Goal: Task Accomplishment & Management: Manage account settings

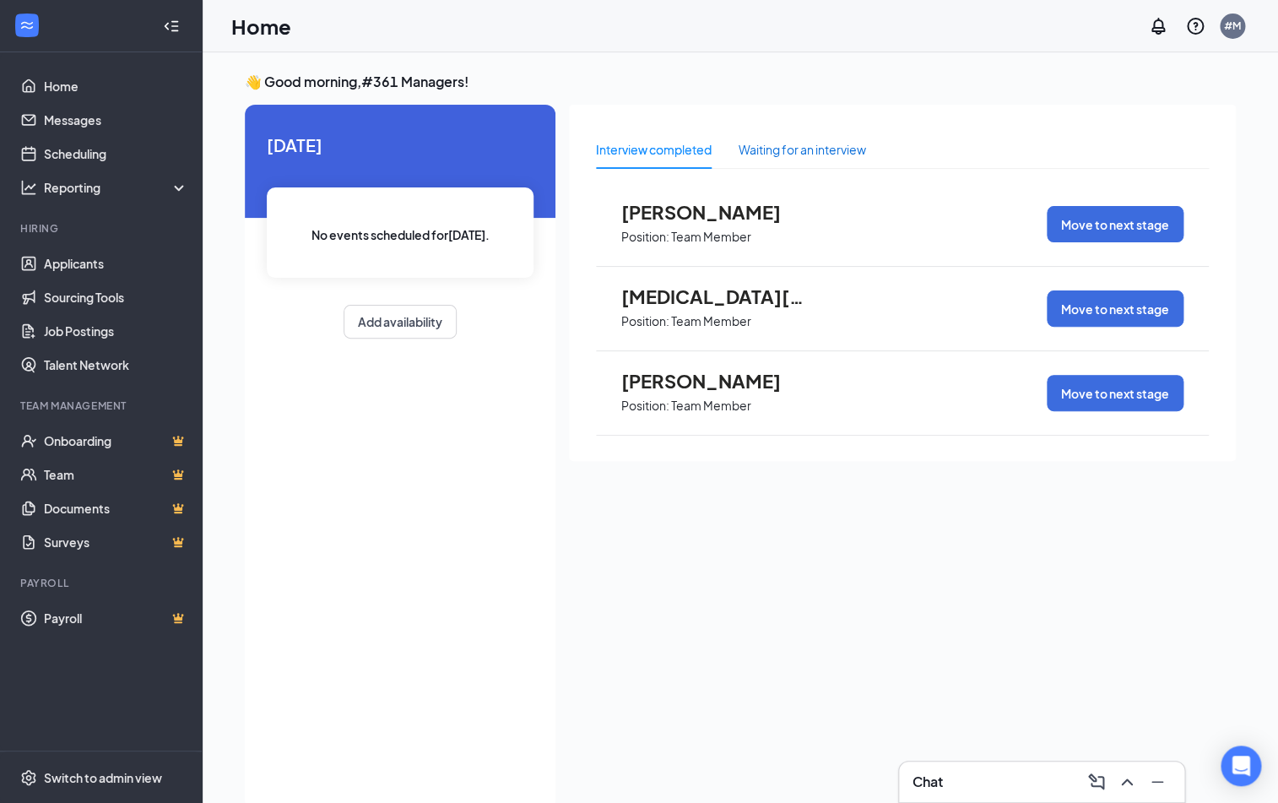
click at [800, 148] on div "Waiting for an interview" at bounding box center [802, 149] width 127 height 19
click at [712, 398] on p "Shift Lead" at bounding box center [699, 406] width 56 height 16
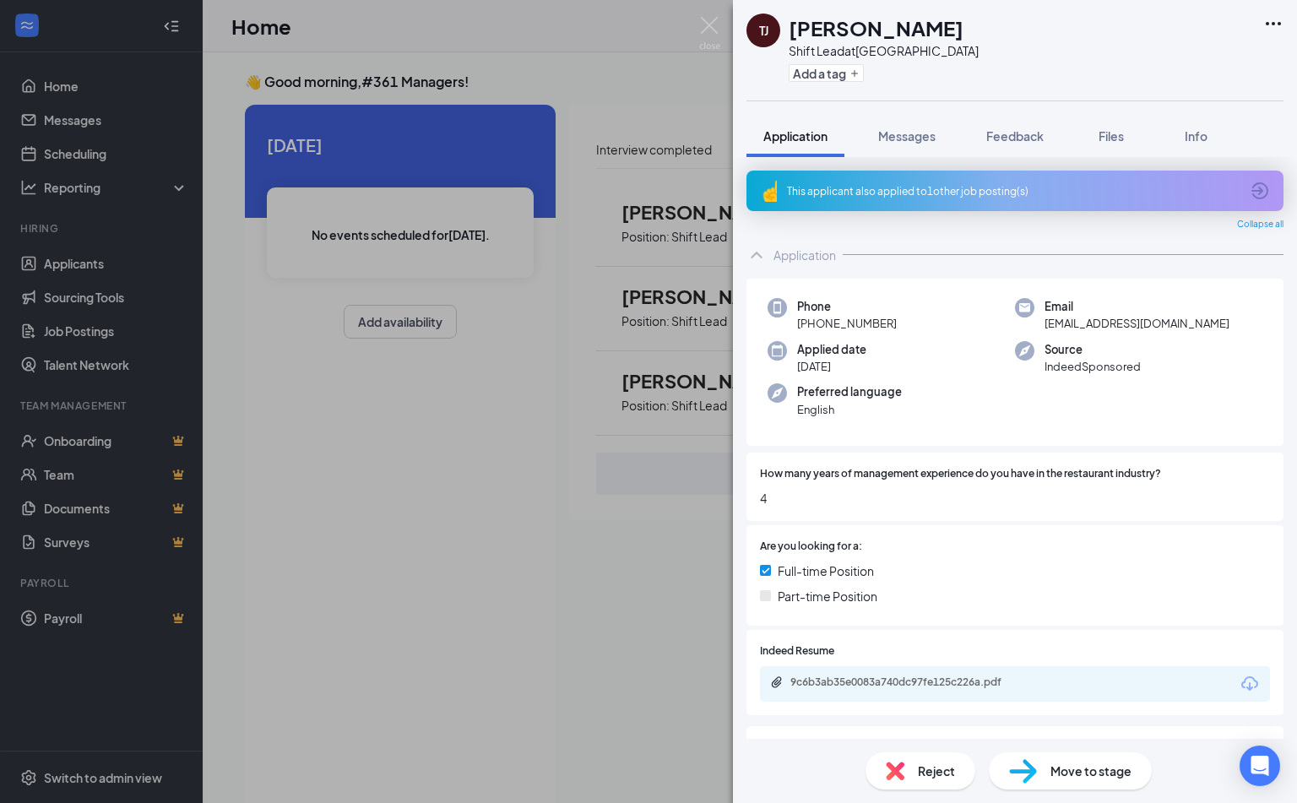
click at [821, 138] on span "Application" at bounding box center [795, 135] width 64 height 15
click at [806, 135] on span "Application" at bounding box center [795, 135] width 64 height 15
click at [816, 139] on span "Application" at bounding box center [795, 135] width 64 height 15
click at [1269, 18] on icon "Ellipses" at bounding box center [1273, 24] width 20 height 20
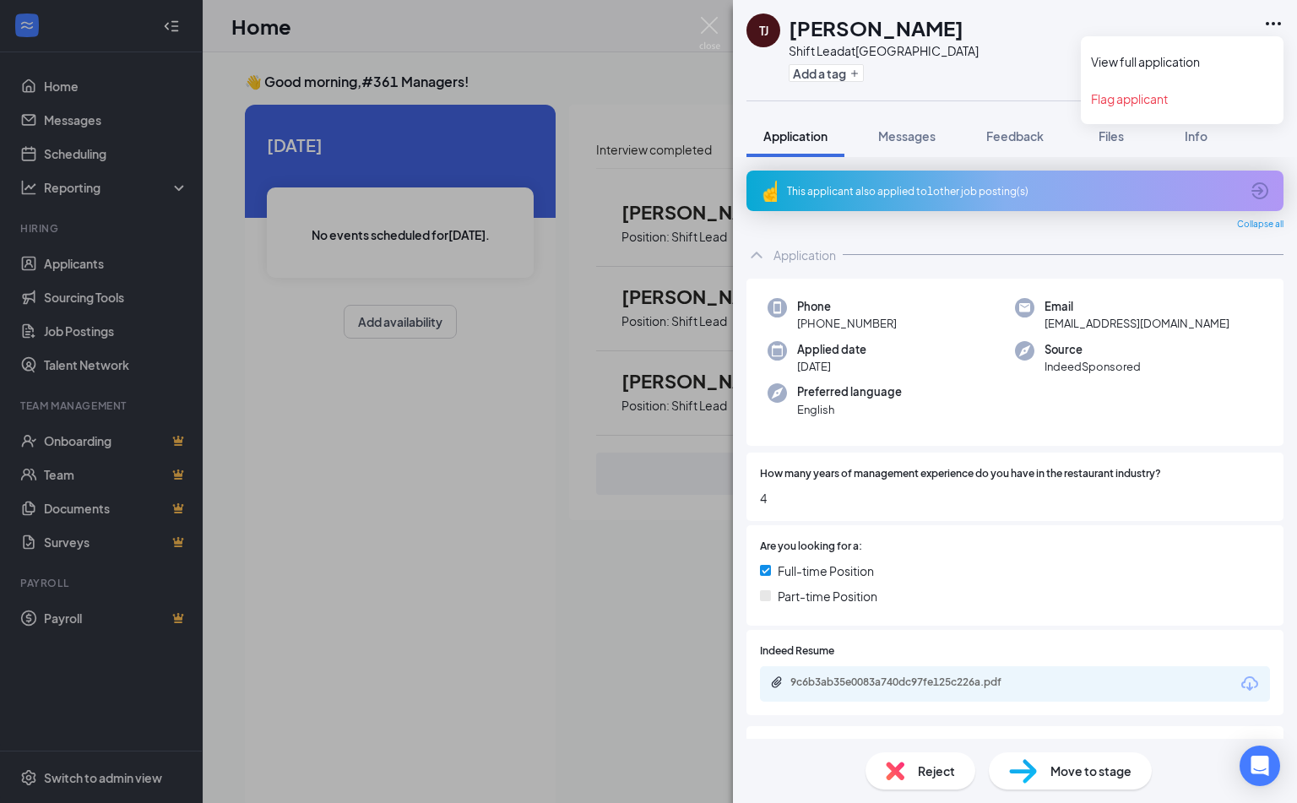
click at [1157, 66] on link "View full application" at bounding box center [1182, 61] width 182 height 17
click at [538, 58] on div "[PERSON_NAME] [PERSON_NAME] Shift Lead at [GEOGRAPHIC_DATA] Add a tag Applicati…" at bounding box center [648, 401] width 1297 height 803
click at [593, 39] on div "Home #M" at bounding box center [750, 26] width 1094 height 52
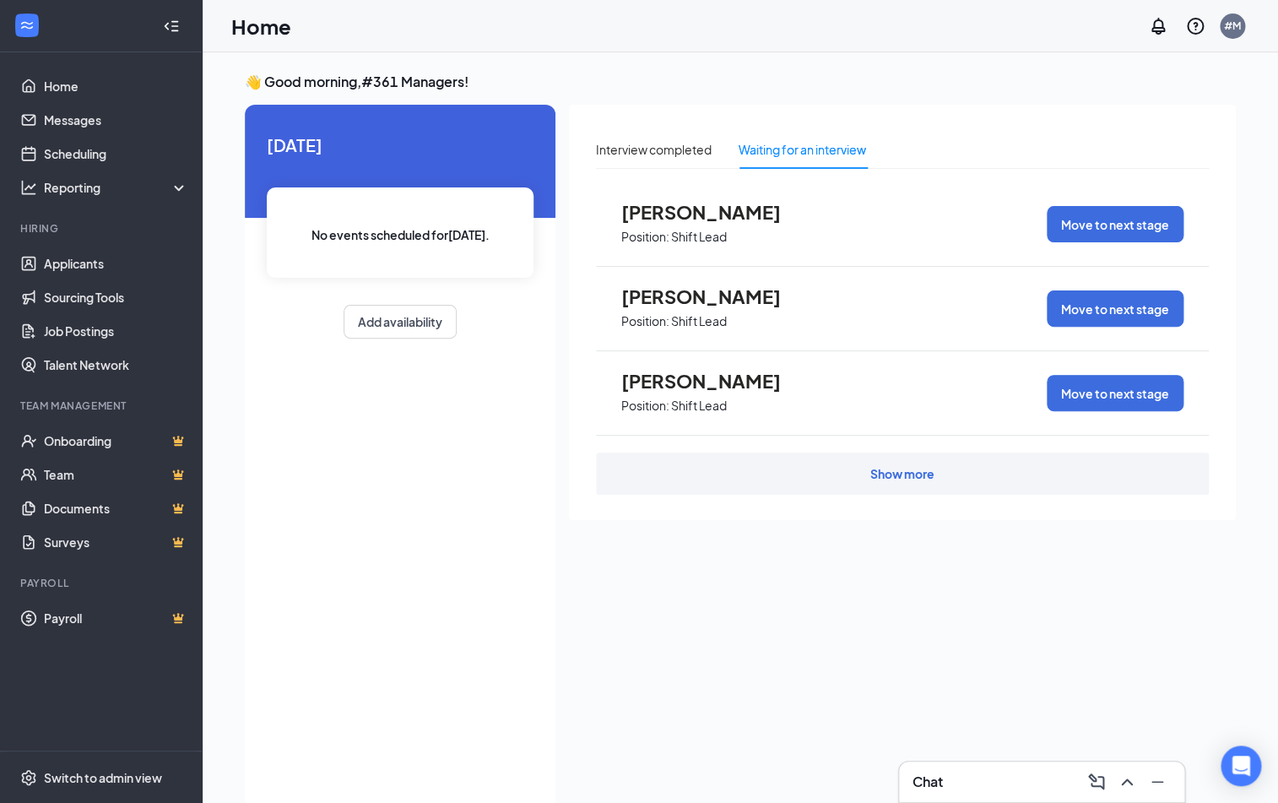
click at [895, 482] on div "Show more" at bounding box center [902, 474] width 613 height 42
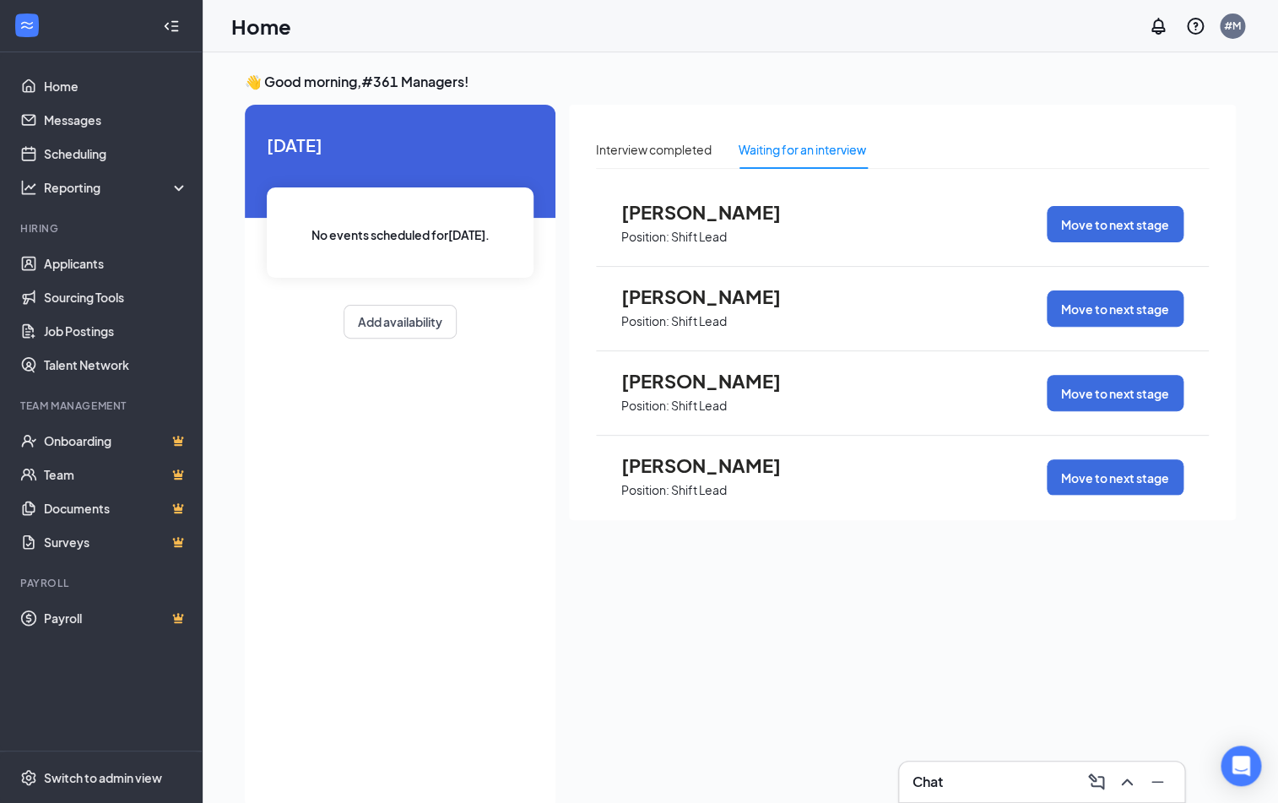
click at [677, 162] on div "Interview completed" at bounding box center [654, 149] width 116 height 39
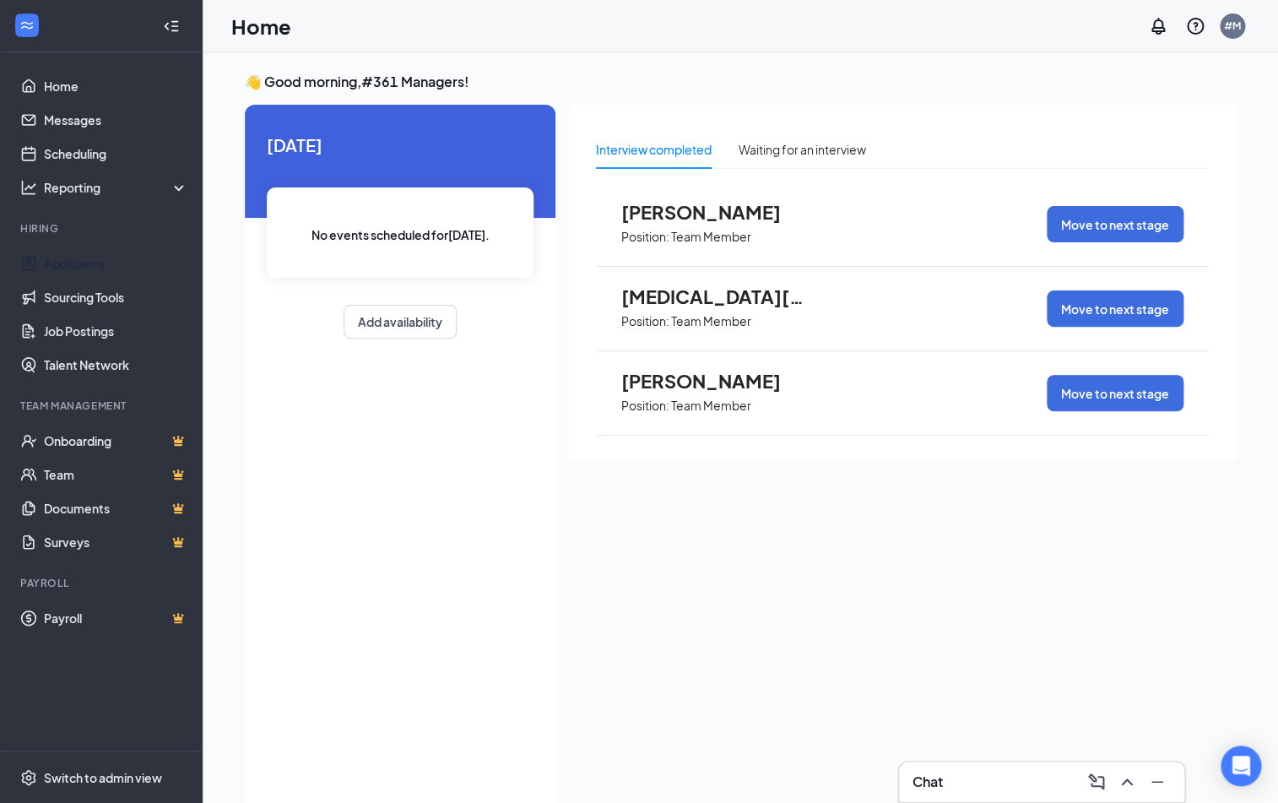
click at [56, 274] on link "Applicants" at bounding box center [116, 264] width 144 height 34
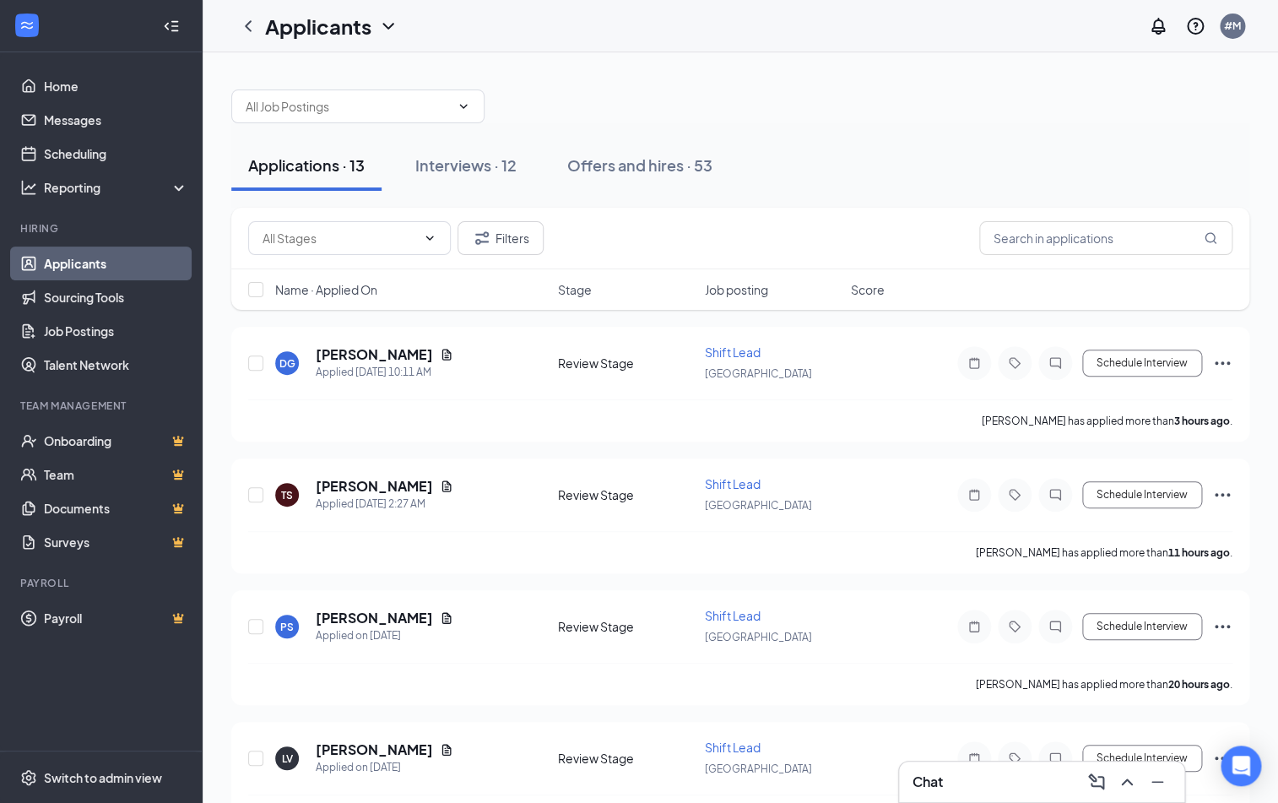
click at [454, 176] on div "Interviews · 12" at bounding box center [465, 164] width 101 height 21
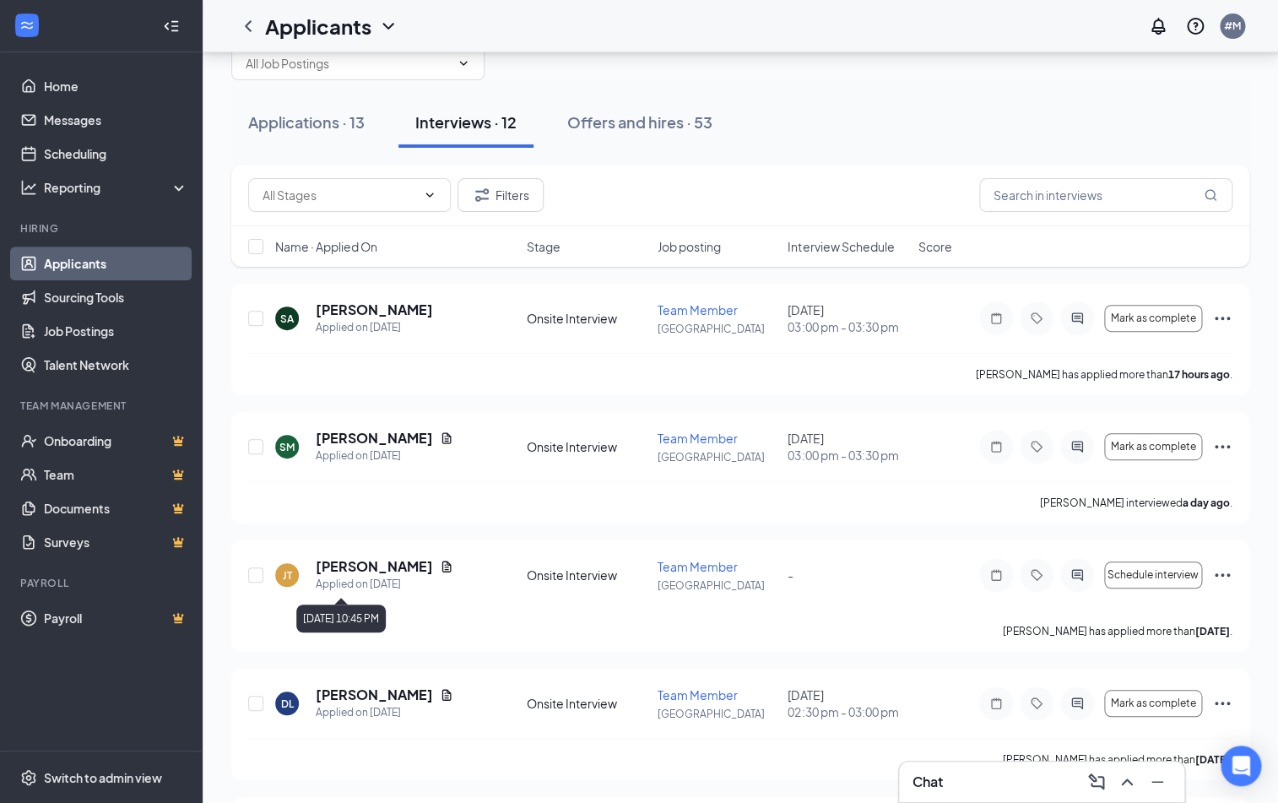
scroll to position [67, 0]
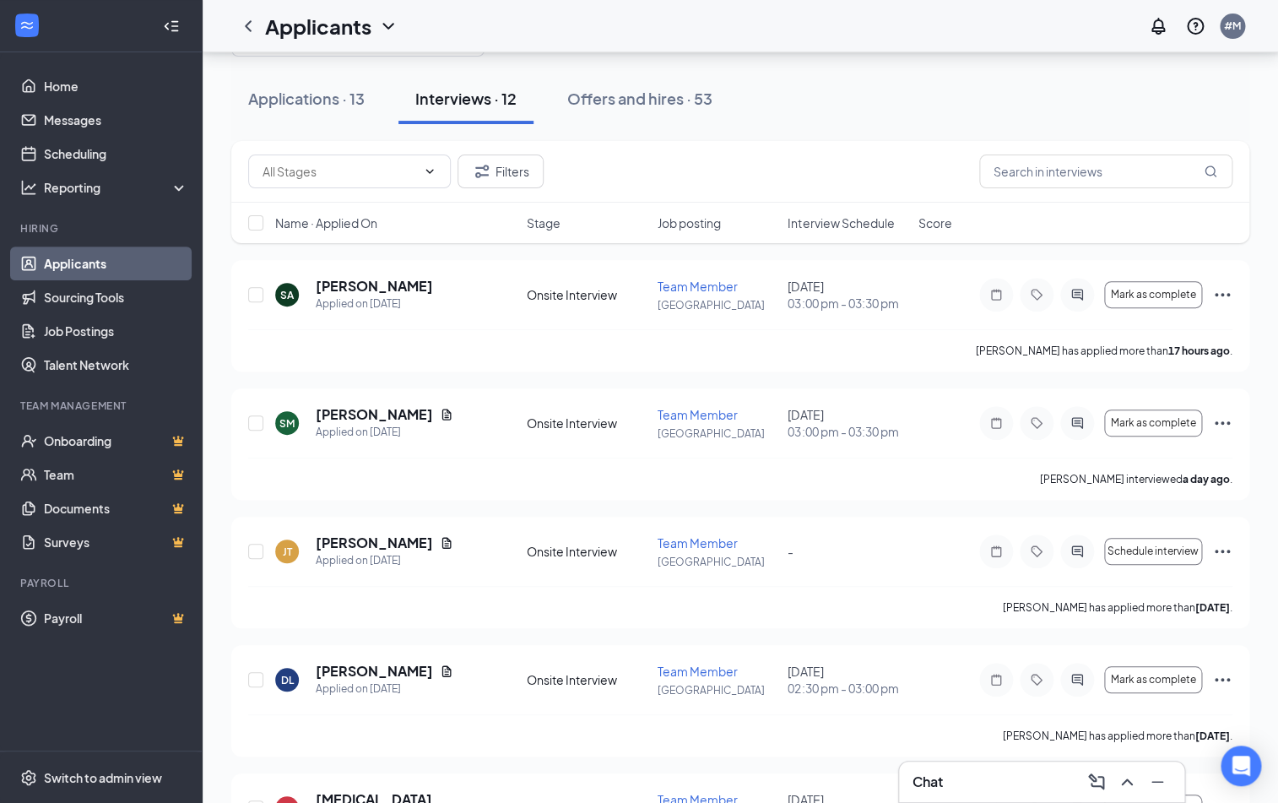
click at [1221, 685] on icon "Ellipses" at bounding box center [1222, 679] width 20 height 20
click at [1224, 682] on icon "Ellipses" at bounding box center [1222, 679] width 20 height 20
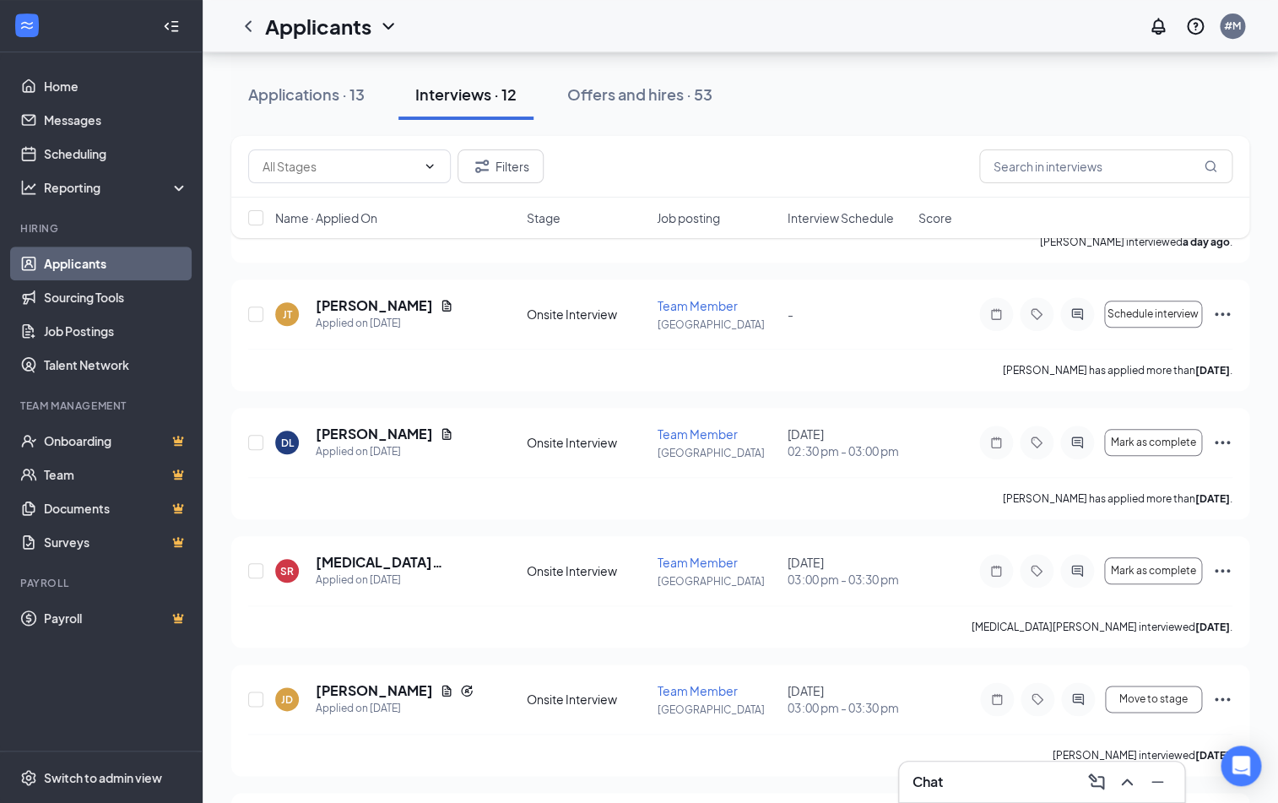
scroll to position [268, 0]
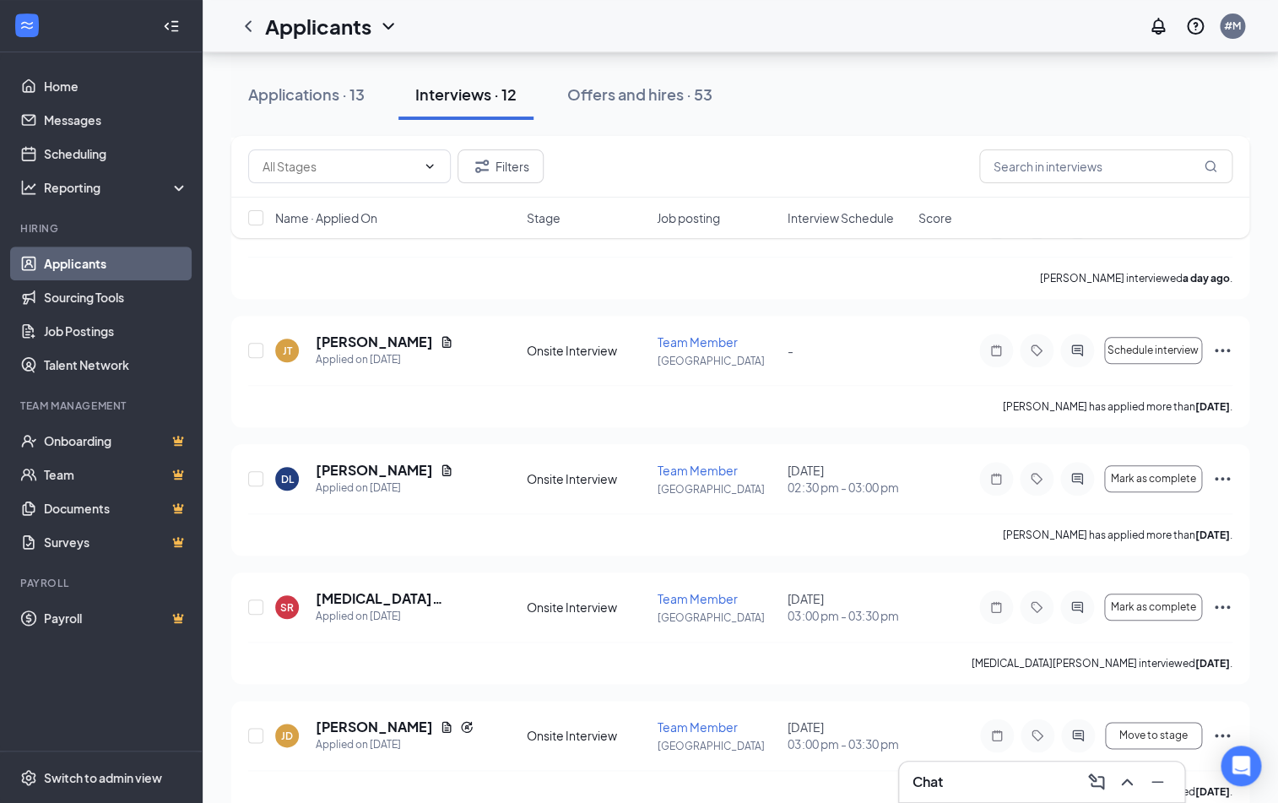
click at [1222, 485] on icon "Ellipses" at bounding box center [1222, 479] width 20 height 20
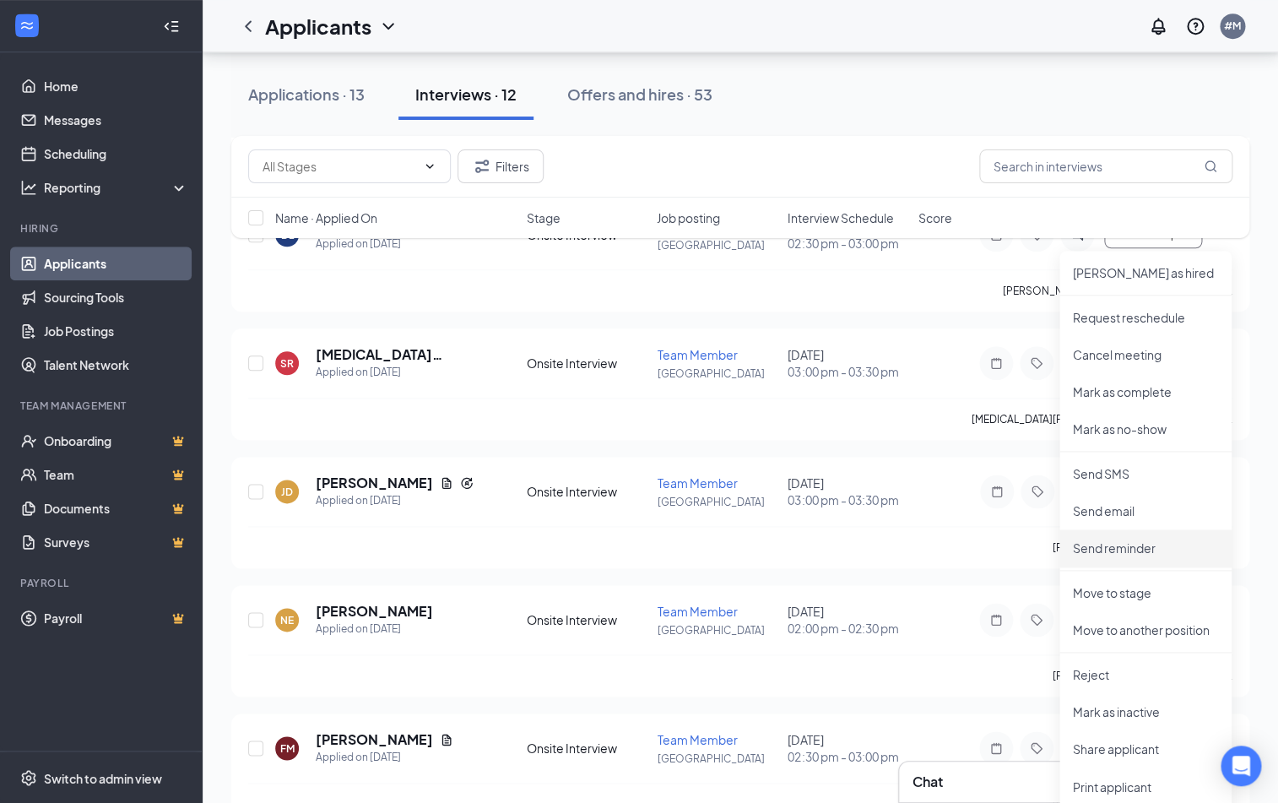
scroll to position [537, 0]
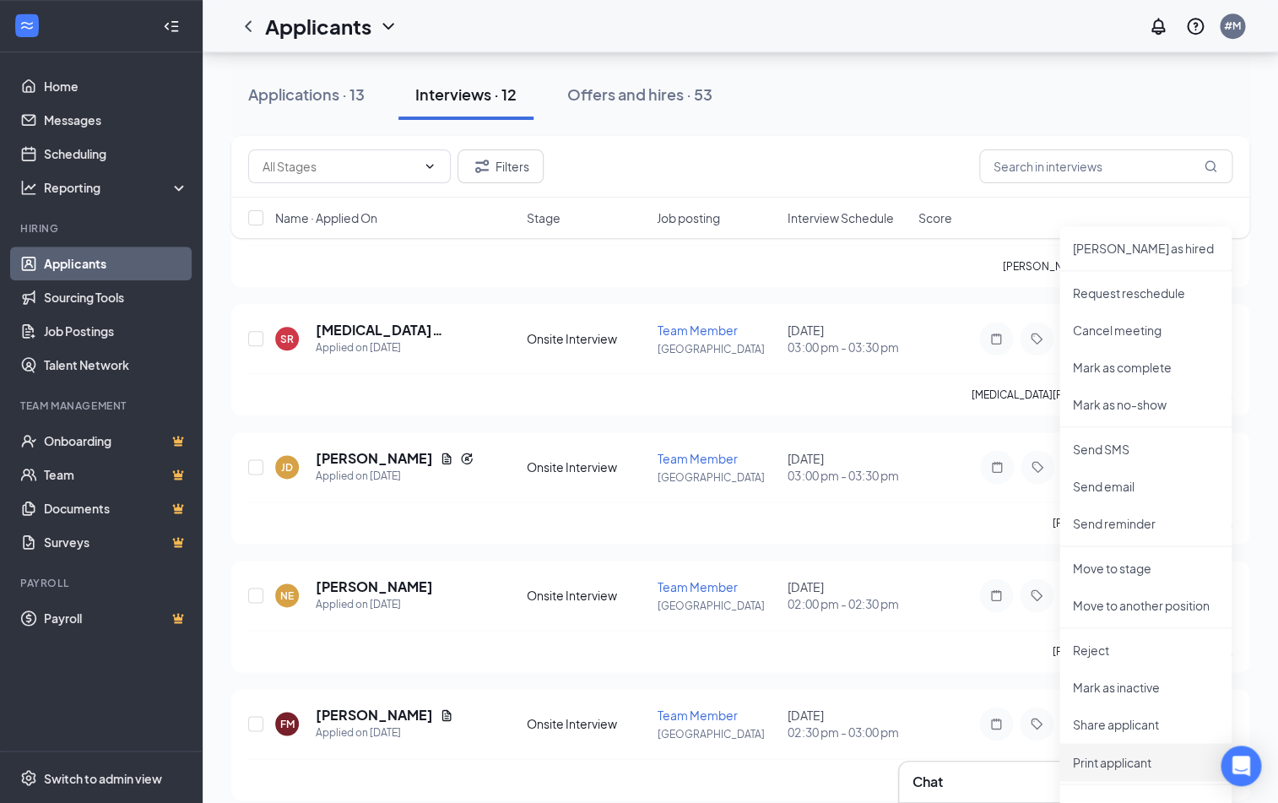
click at [1130, 756] on p "Print applicant" at bounding box center [1145, 761] width 145 height 17
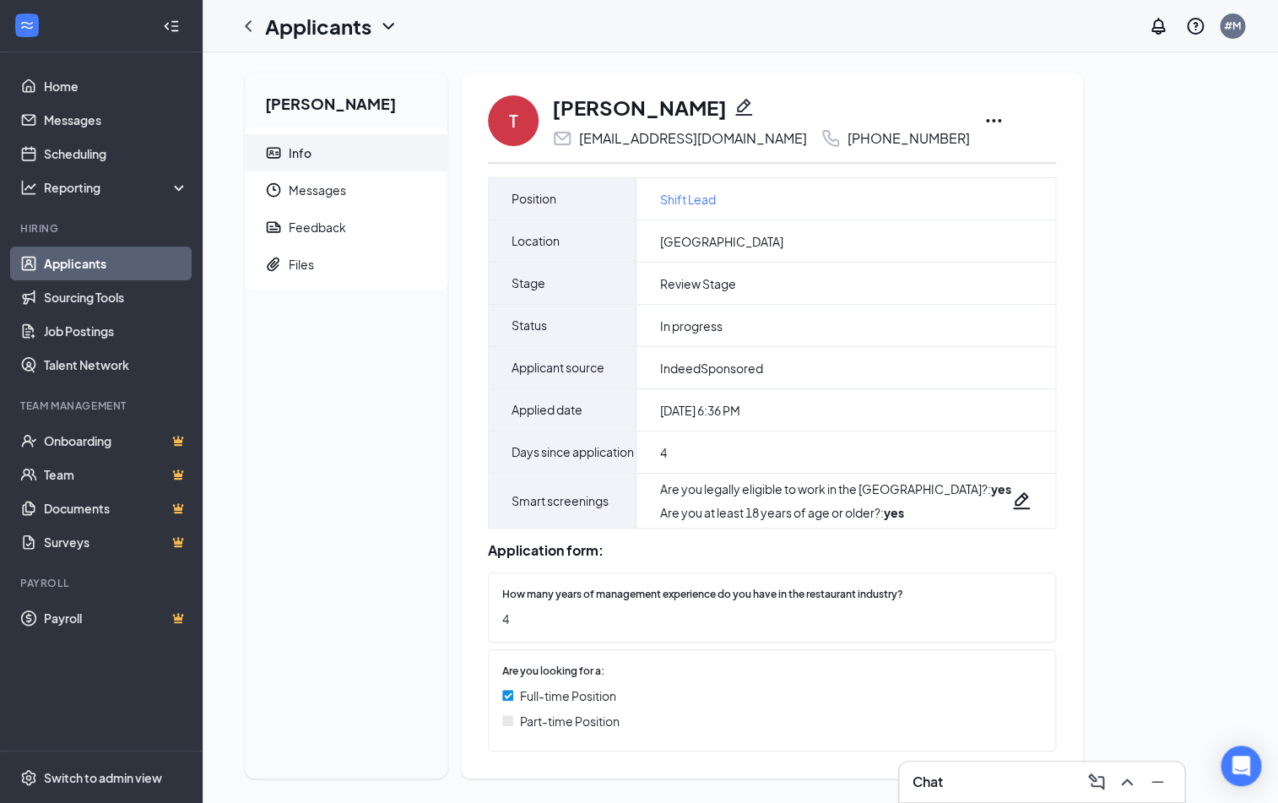
click at [984, 125] on icon "Ellipses" at bounding box center [994, 121] width 20 height 20
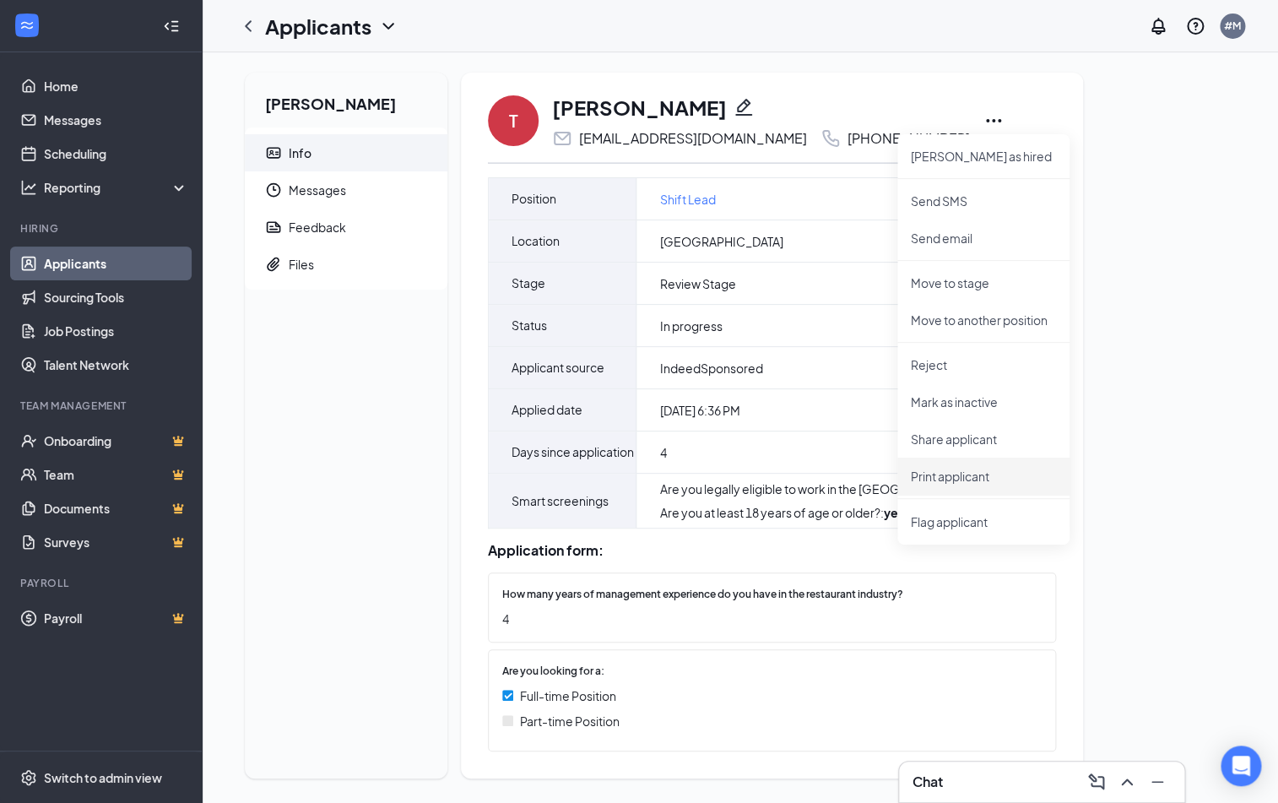
click at [973, 474] on p "Print applicant" at bounding box center [983, 476] width 145 height 17
